Goal: Navigation & Orientation: Find specific page/section

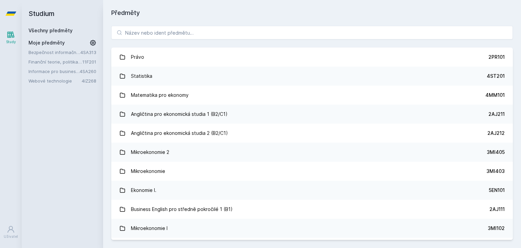
click at [61, 53] on link "Bezpečnost informačních systémů" at bounding box center [54, 52] width 52 height 7
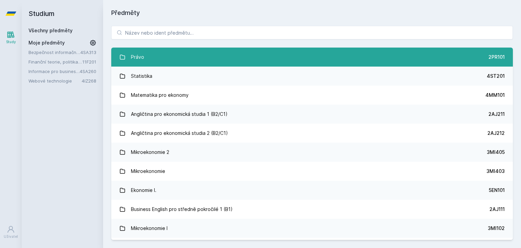
click at [176, 58] on link "Právo 2PR101" at bounding box center [311, 56] width 401 height 19
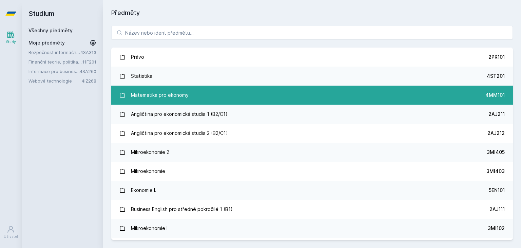
click at [192, 85] on link "Matematika pro ekonomy 4MM101" at bounding box center [311, 94] width 401 height 19
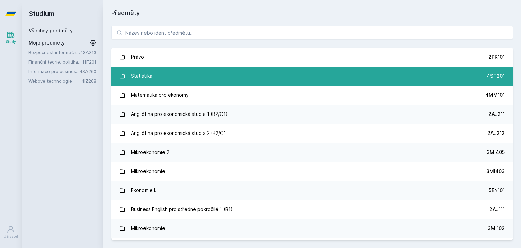
click at [197, 77] on link "Statistika 4ST201" at bounding box center [311, 75] width 401 height 19
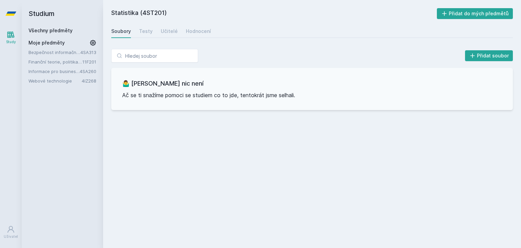
click at [58, 63] on link "Finanční teorie, politika a instituce" at bounding box center [55, 61] width 54 height 7
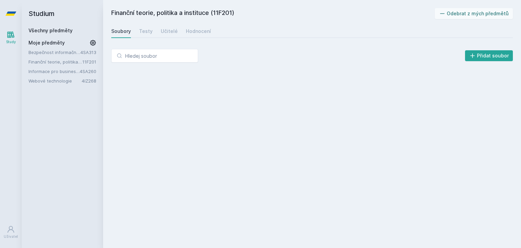
click at [57, 70] on link "Informace pro business (v angličtině)" at bounding box center [53, 71] width 51 height 7
click at [58, 82] on link "Webové technologie" at bounding box center [54, 80] width 53 height 7
